Goal: Find specific page/section: Find specific page/section

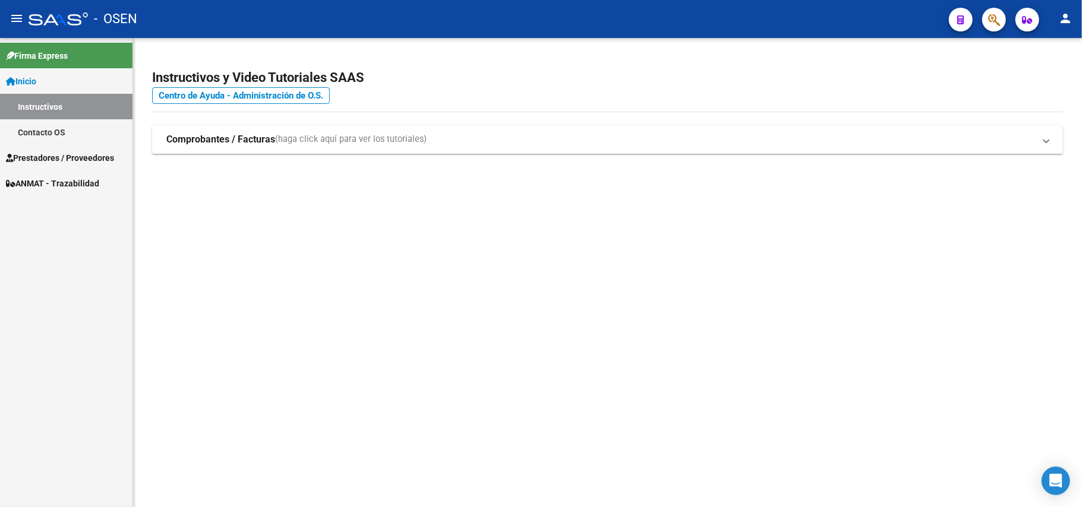
click at [75, 153] on span "Prestadores / Proveedores" at bounding box center [60, 158] width 108 height 13
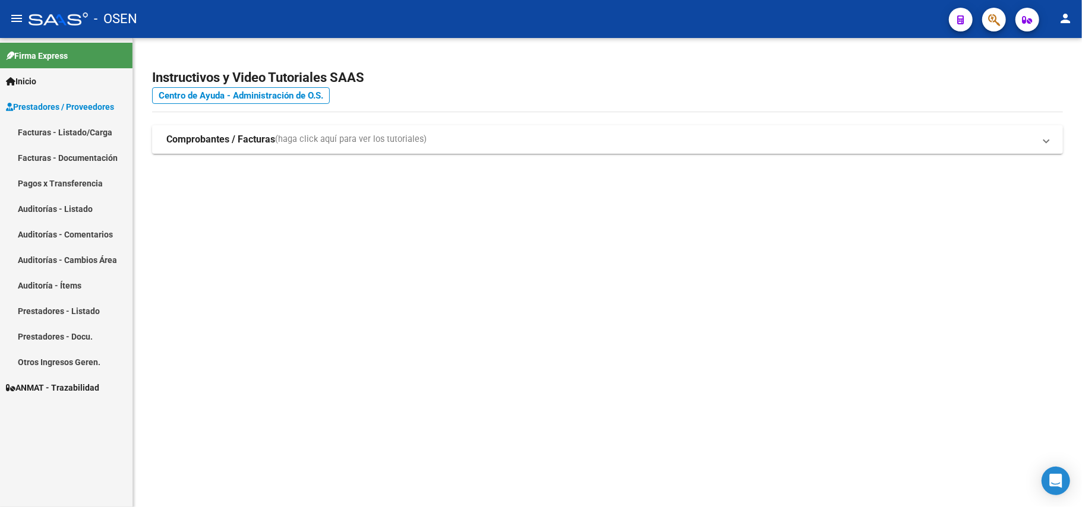
click at [60, 310] on link "Prestadores - Listado" at bounding box center [66, 311] width 133 height 26
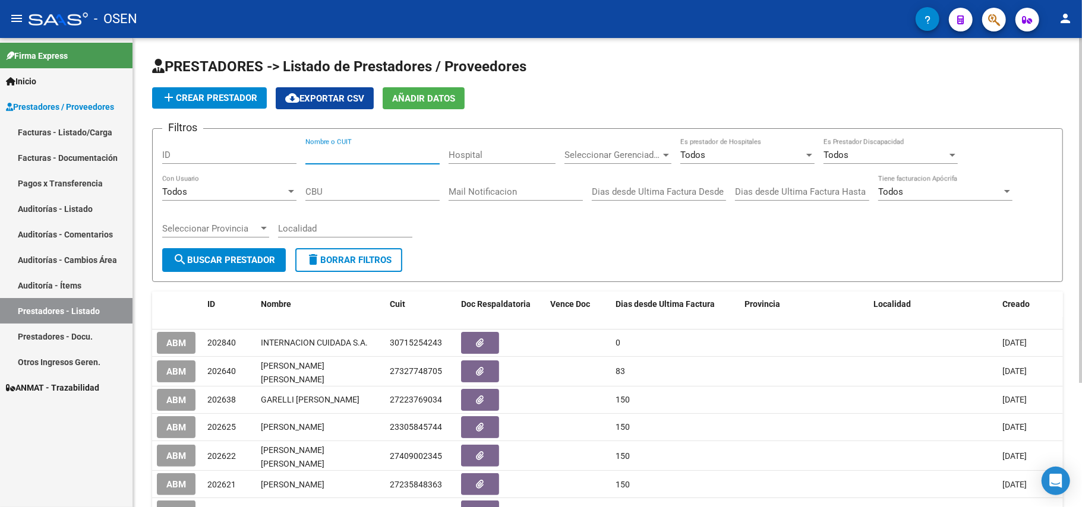
click at [339, 150] on input "Nombre o CUIT" at bounding box center [372, 155] width 134 height 11
click at [339, 153] on input "Nombre o CUIT" at bounding box center [372, 155] width 134 height 11
paste input "30-70979946-7"
click at [244, 257] on span "search Buscar Prestador" at bounding box center [224, 260] width 102 height 11
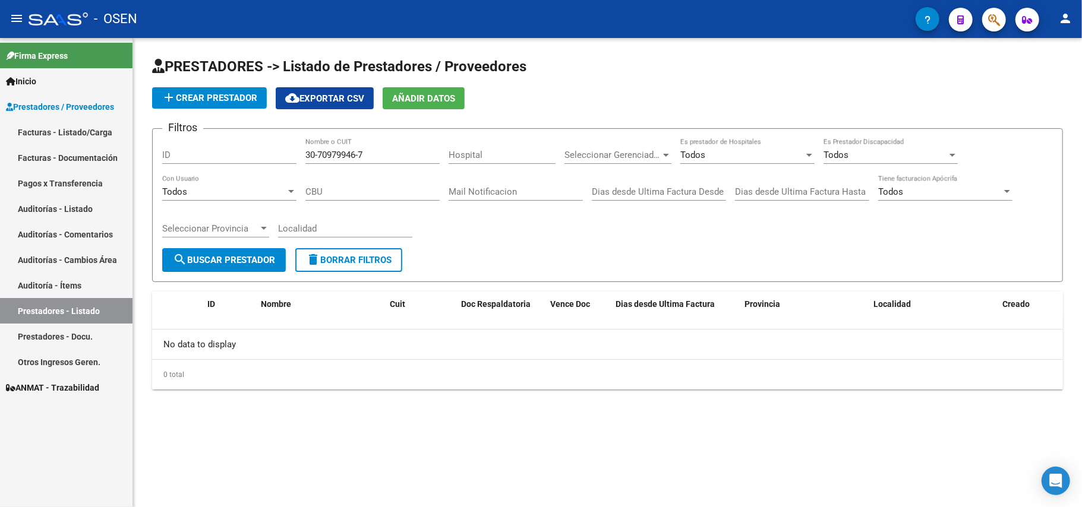
click at [317, 156] on input "30-70979946-7" at bounding box center [372, 155] width 134 height 11
click at [358, 151] on input "3070979946-7" at bounding box center [372, 155] width 134 height 11
type input "30709799467"
click at [214, 264] on span "search Buscar Prestador" at bounding box center [224, 260] width 102 height 11
click at [366, 151] on input "30709799467" at bounding box center [372, 155] width 134 height 11
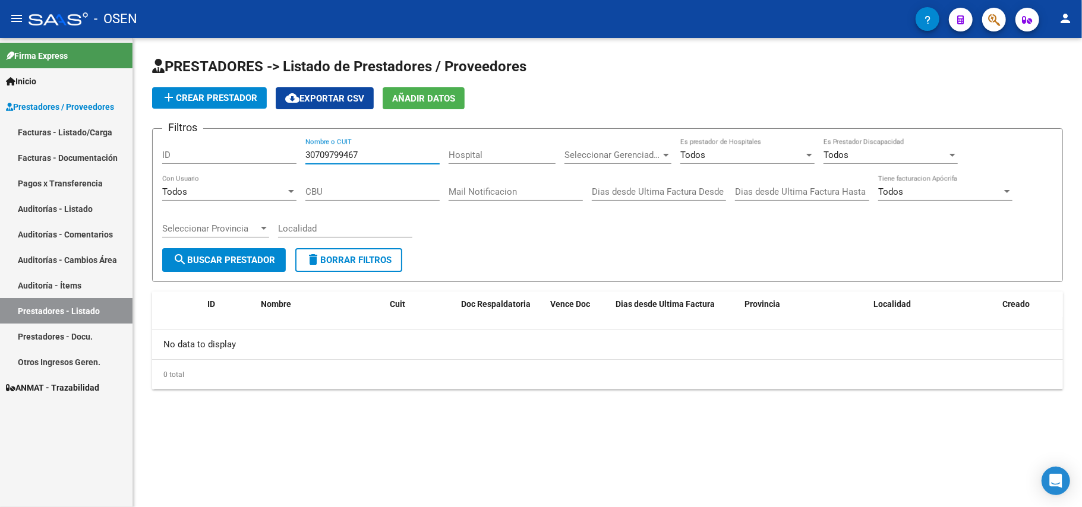
click at [238, 260] on span "search Buscar Prestador" at bounding box center [224, 260] width 102 height 11
click at [531, 233] on div "Filtros ID 30709799467 Nombre o CUIT Hospital Seleccionar Gerenciador Seleccion…" at bounding box center [607, 193] width 891 height 110
click at [205, 256] on span "search Buscar Prestador" at bounding box center [224, 260] width 102 height 11
click at [365, 153] on input "30709799467" at bounding box center [372, 155] width 134 height 11
click at [386, 158] on input "30709799467" at bounding box center [372, 155] width 134 height 11
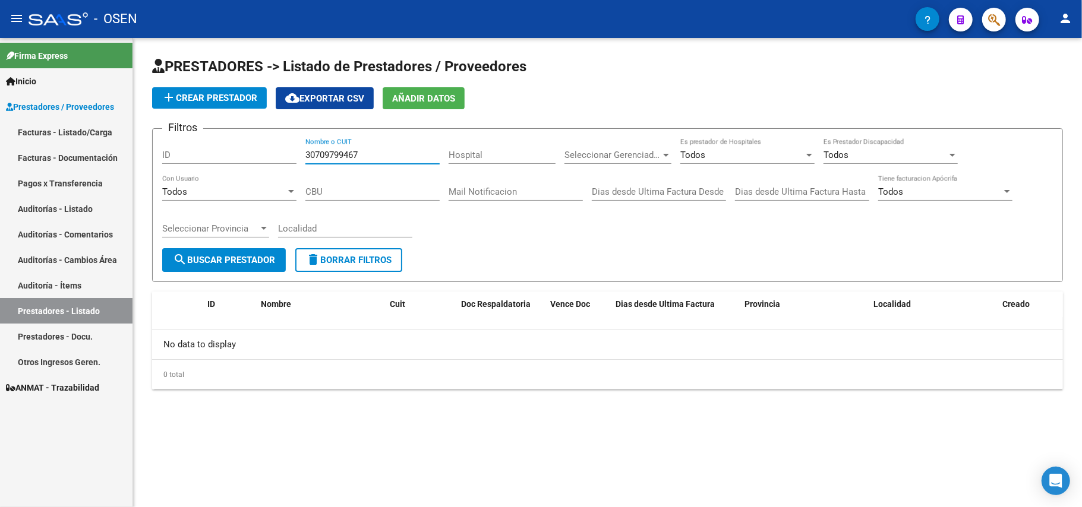
click at [222, 267] on button "search Buscar Prestador" at bounding box center [224, 260] width 124 height 24
click at [256, 424] on div "PRESTADORES -> Listado de Prestadores / Proveedores add Crear Prestador cloud_d…" at bounding box center [607, 233] width 949 height 390
